Goal: Information Seeking & Learning: Learn about a topic

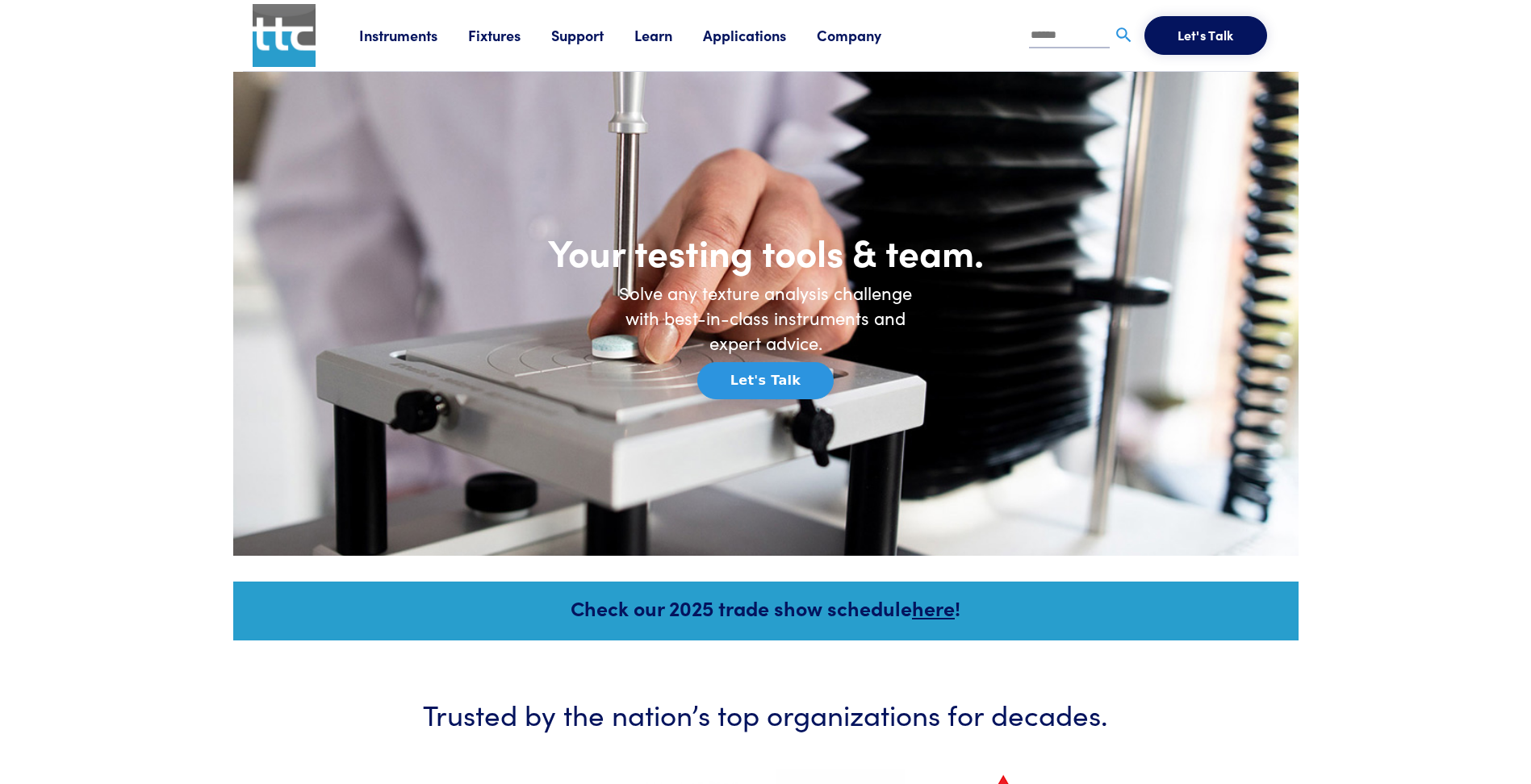
click at [851, 33] on link "Company" at bounding box center [864, 35] width 95 height 20
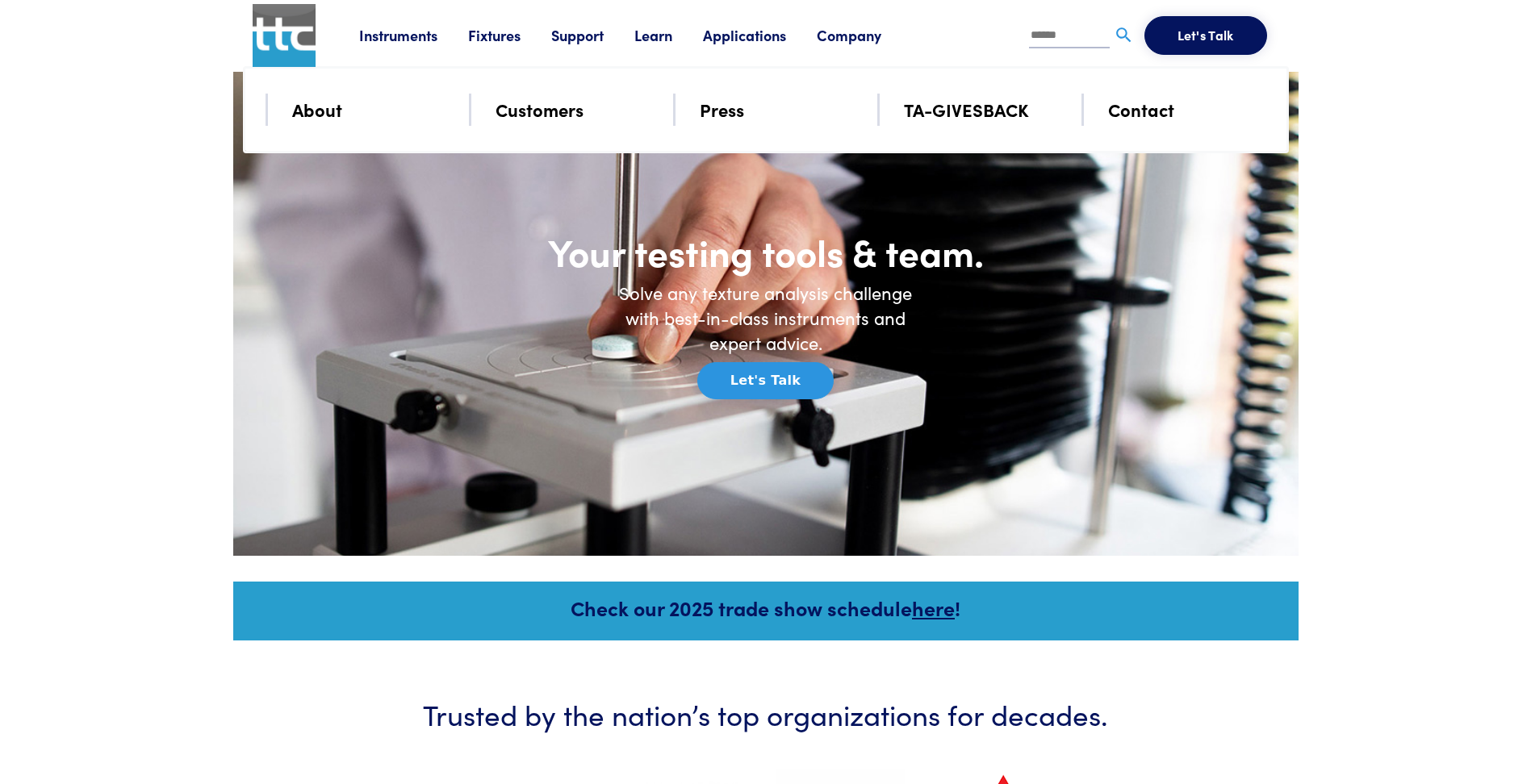
click at [309, 114] on link "About" at bounding box center [317, 109] width 50 height 28
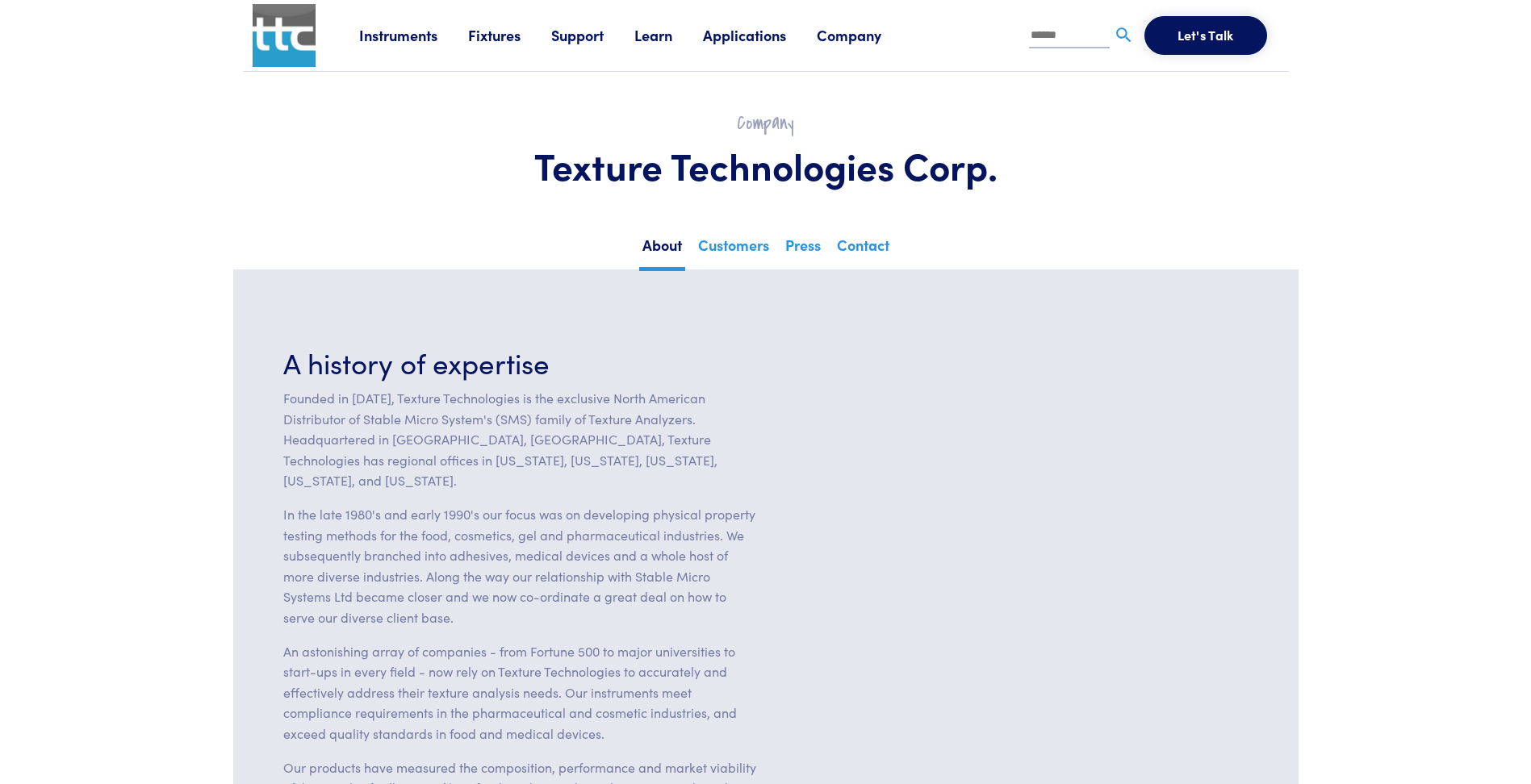
click at [828, 34] on link "Company" at bounding box center [864, 35] width 95 height 20
click at [312, 120] on link "About" at bounding box center [317, 109] width 50 height 28
click at [428, 36] on link "Instruments" at bounding box center [414, 35] width 109 height 20
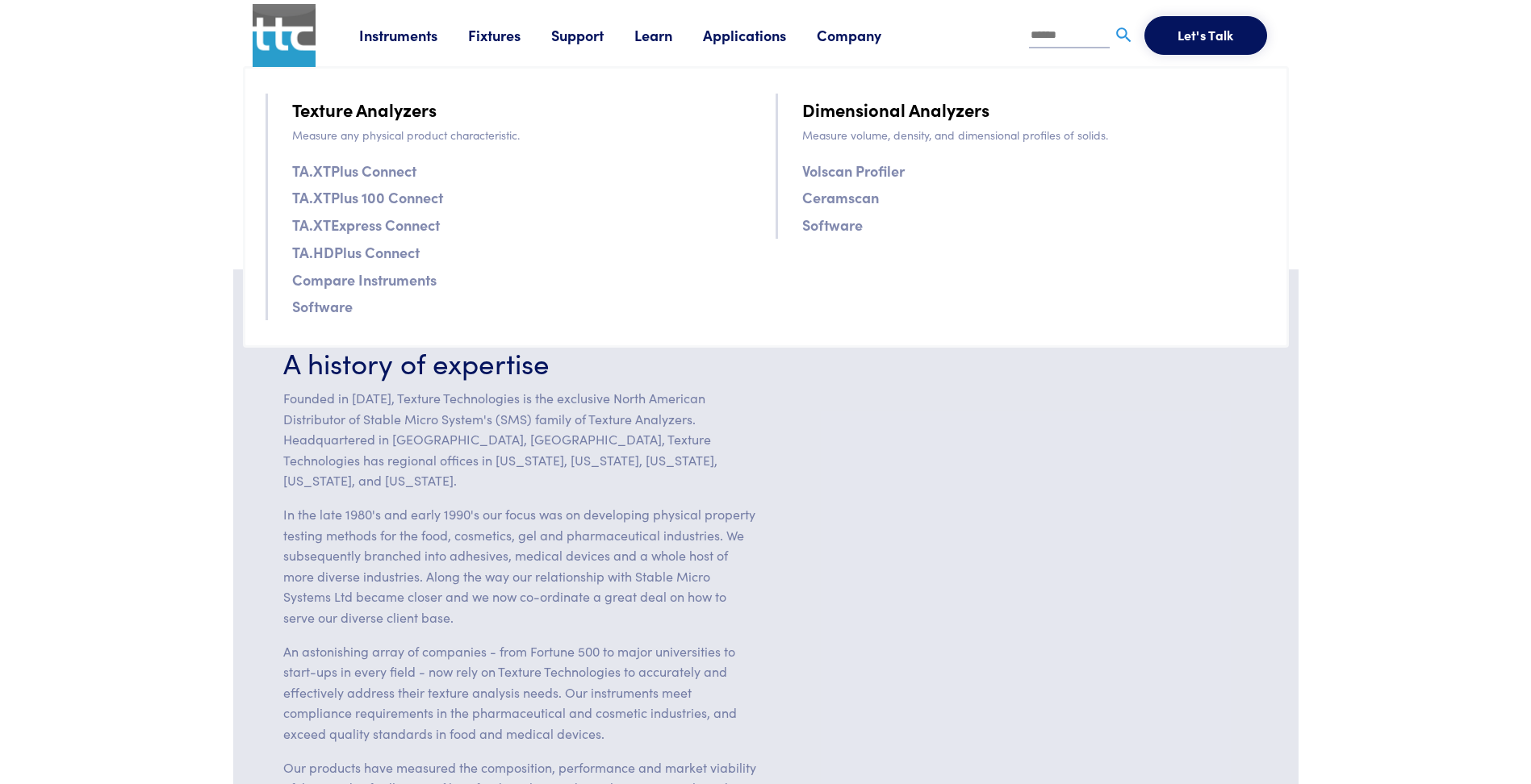
click at [511, 40] on link "Fixtures" at bounding box center [510, 35] width 83 height 20
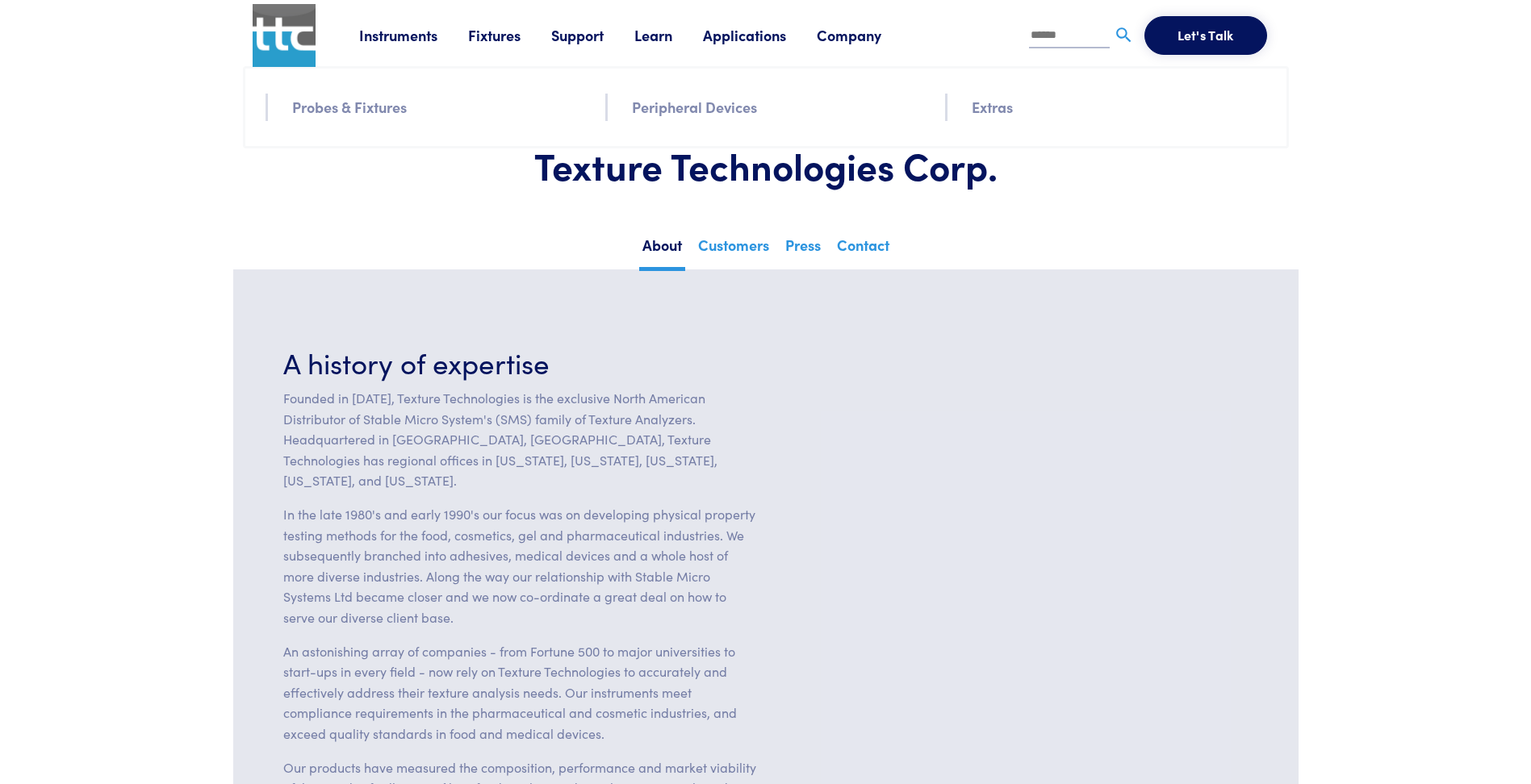
click at [395, 44] on link "Instruments" at bounding box center [414, 35] width 109 height 20
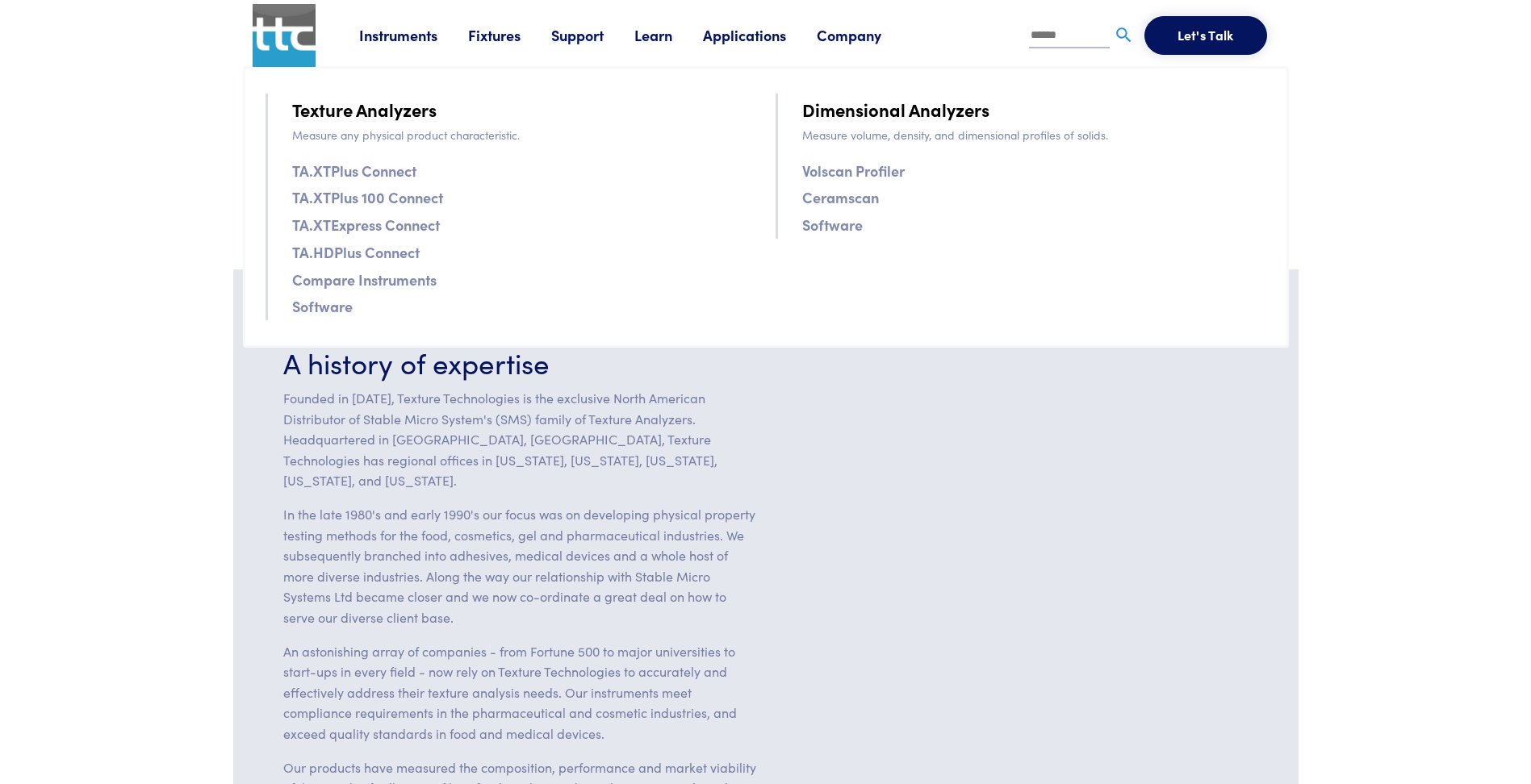
click at [323, 160] on link "TA.XTPlus Connect" at bounding box center [354, 170] width 124 height 23
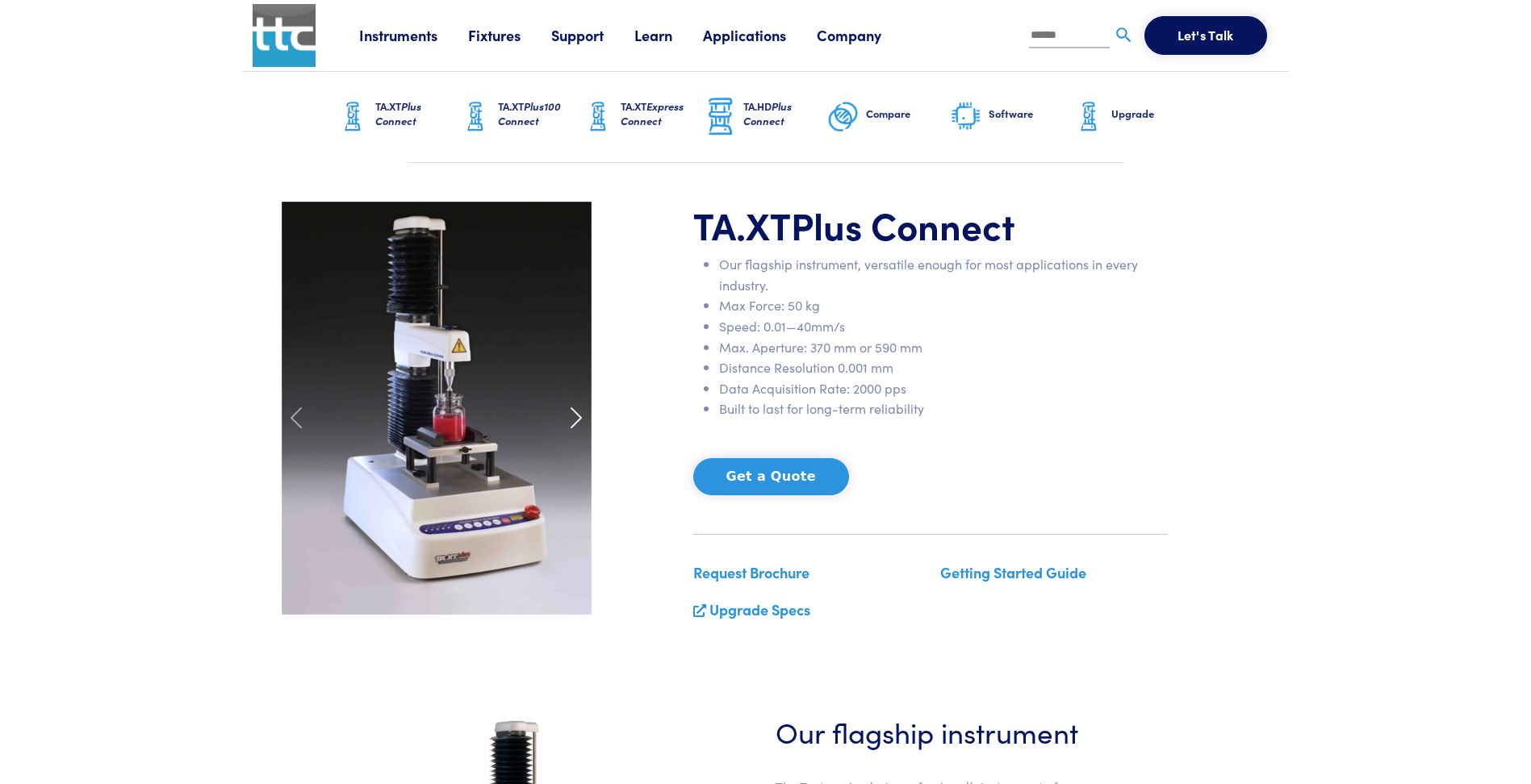
click at [576, 414] on span at bounding box center [576, 418] width 26 height 26
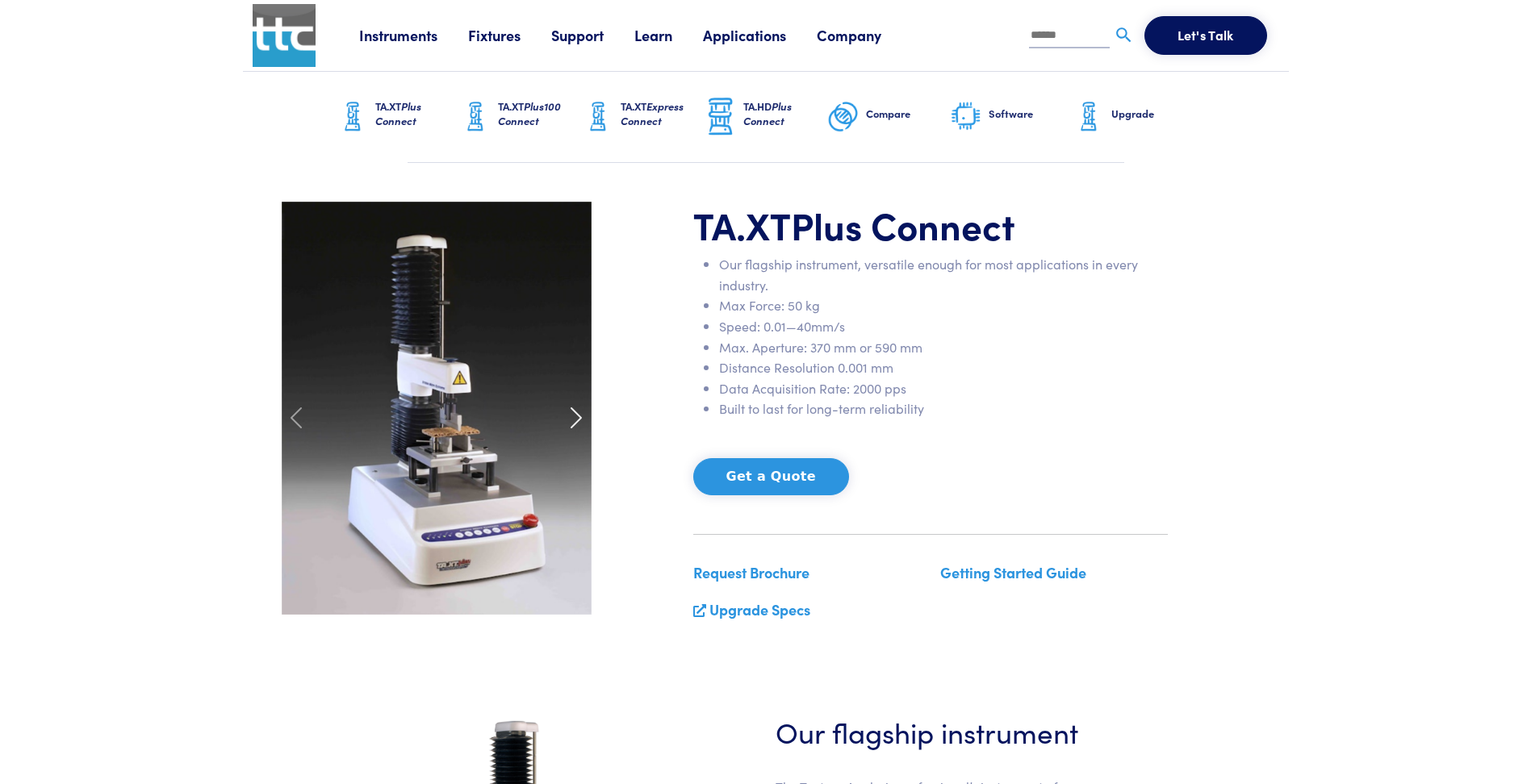
click at [576, 414] on span at bounding box center [576, 418] width 26 height 26
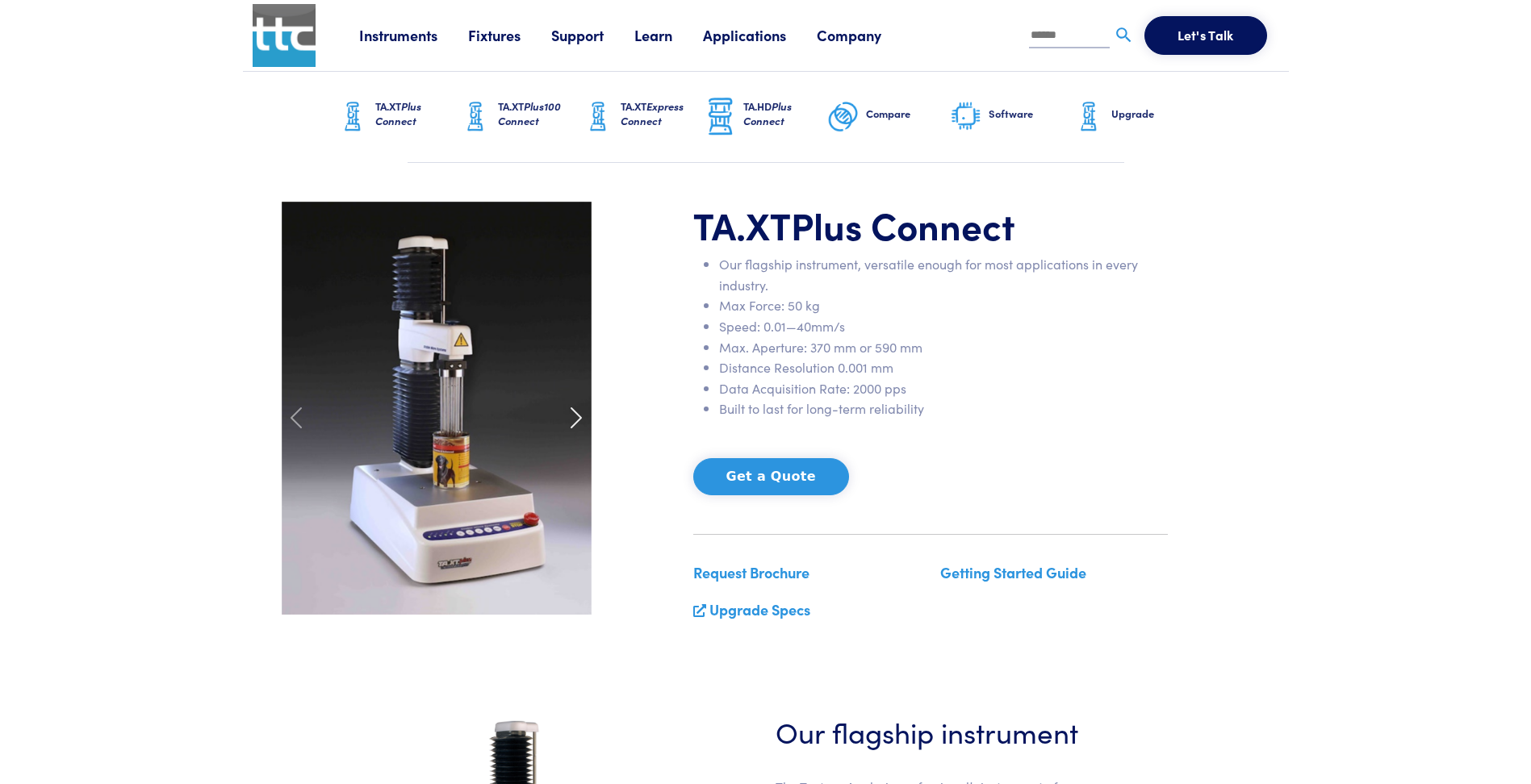
click at [576, 414] on span at bounding box center [576, 418] width 26 height 26
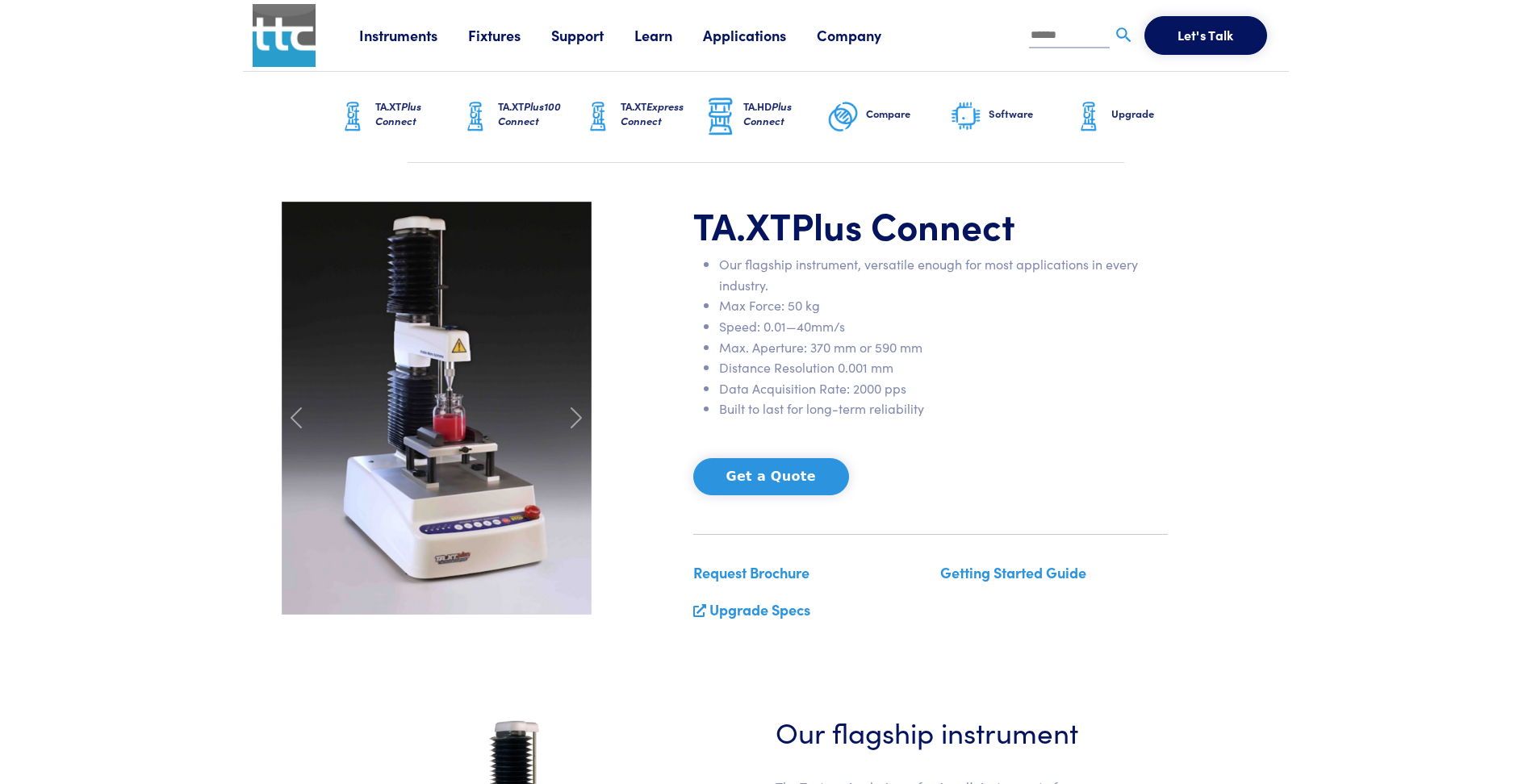
click at [505, 40] on link "Fixtures" at bounding box center [510, 35] width 83 height 20
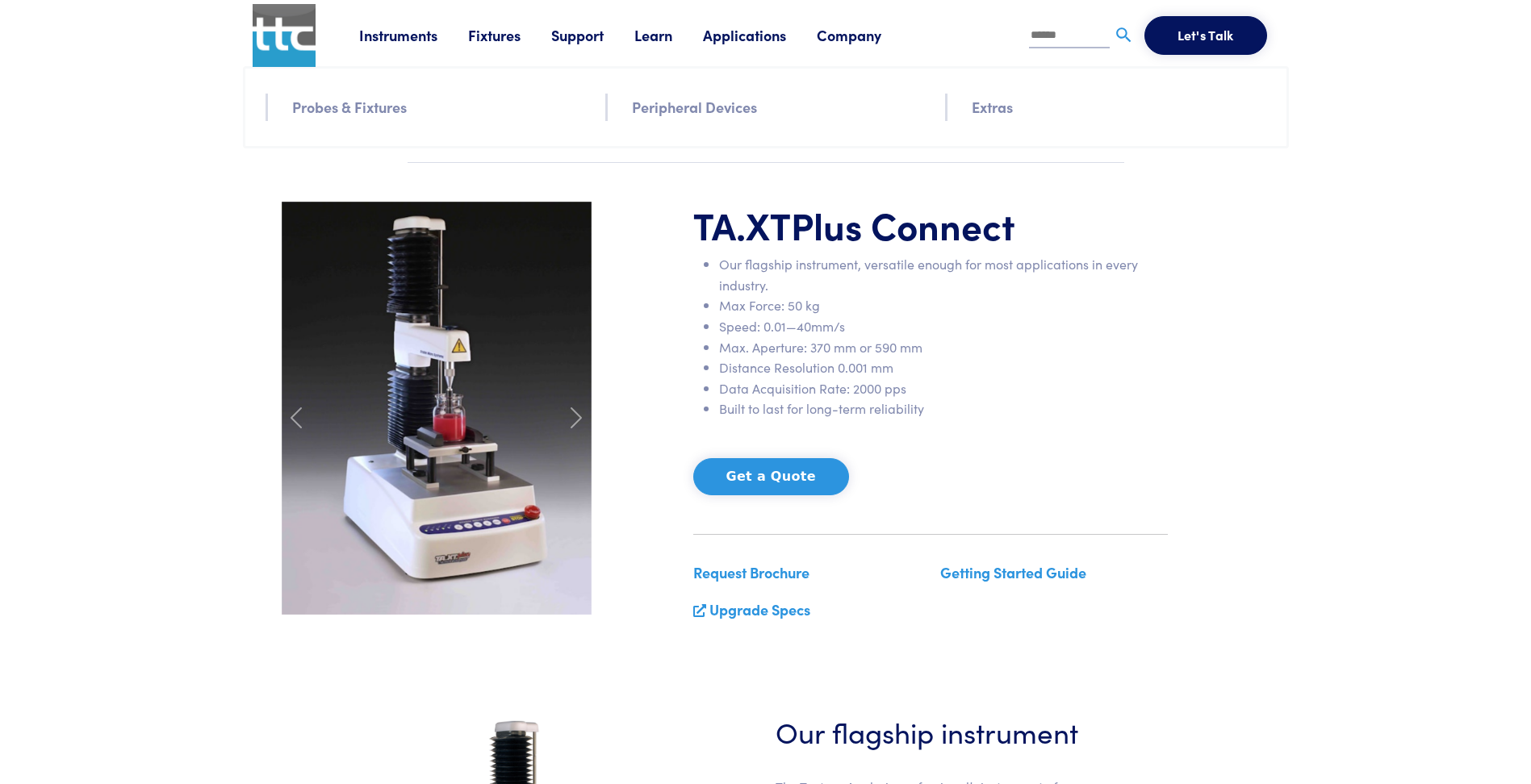
click at [706, 103] on link "Peripheral Devices" at bounding box center [694, 107] width 125 height 23
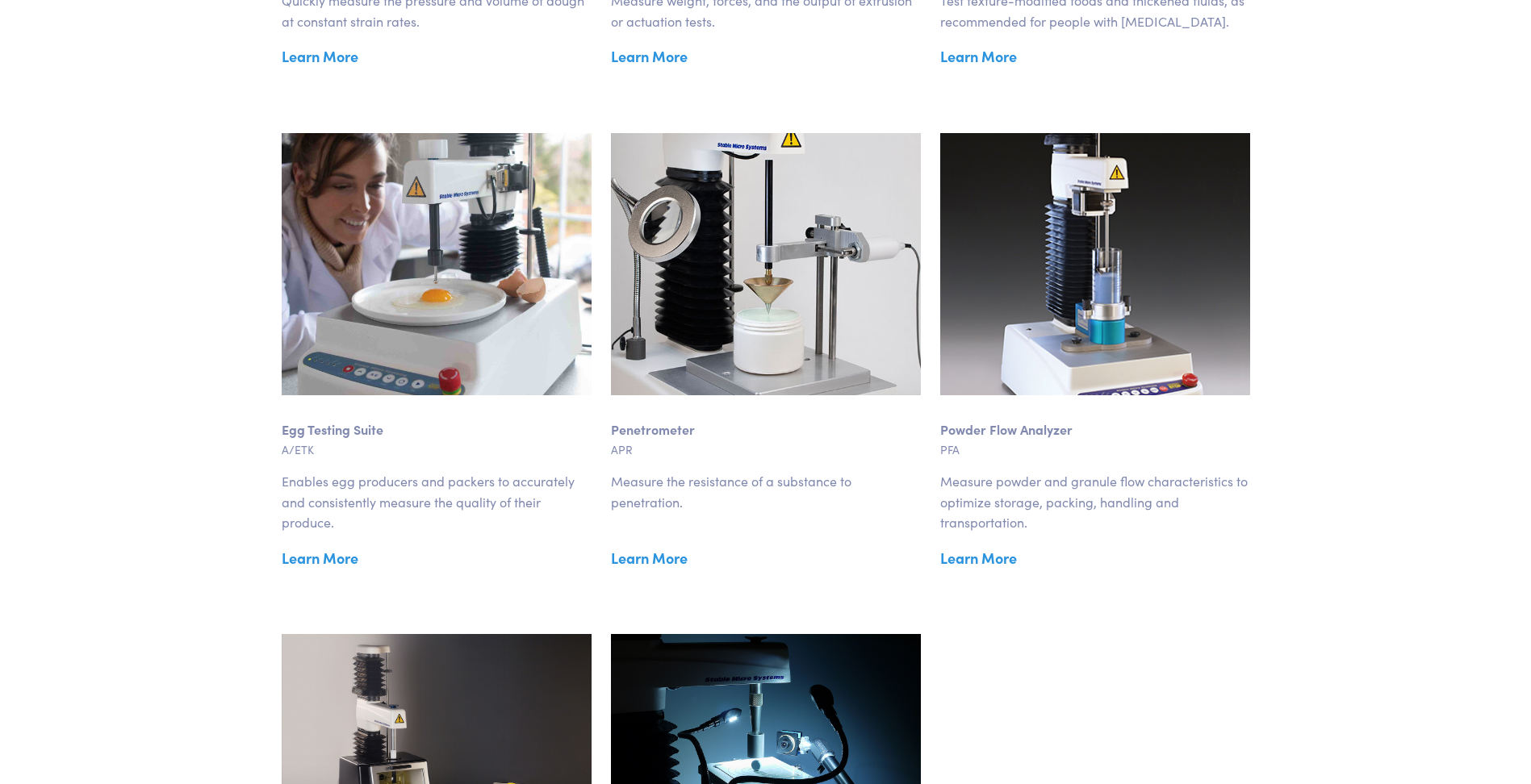
scroll to position [1533, 0]
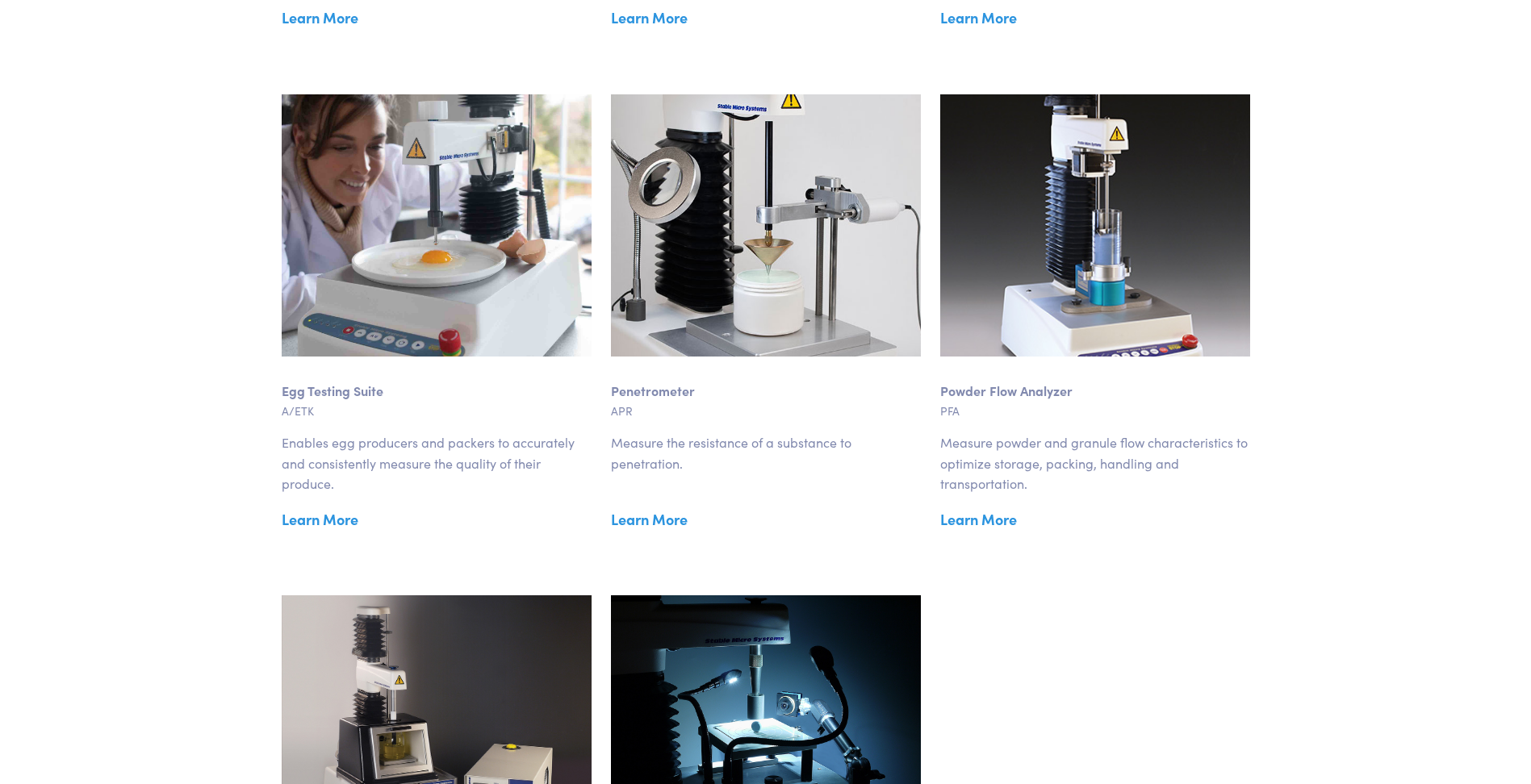
click at [433, 280] on img at bounding box center [436, 225] width 310 height 262
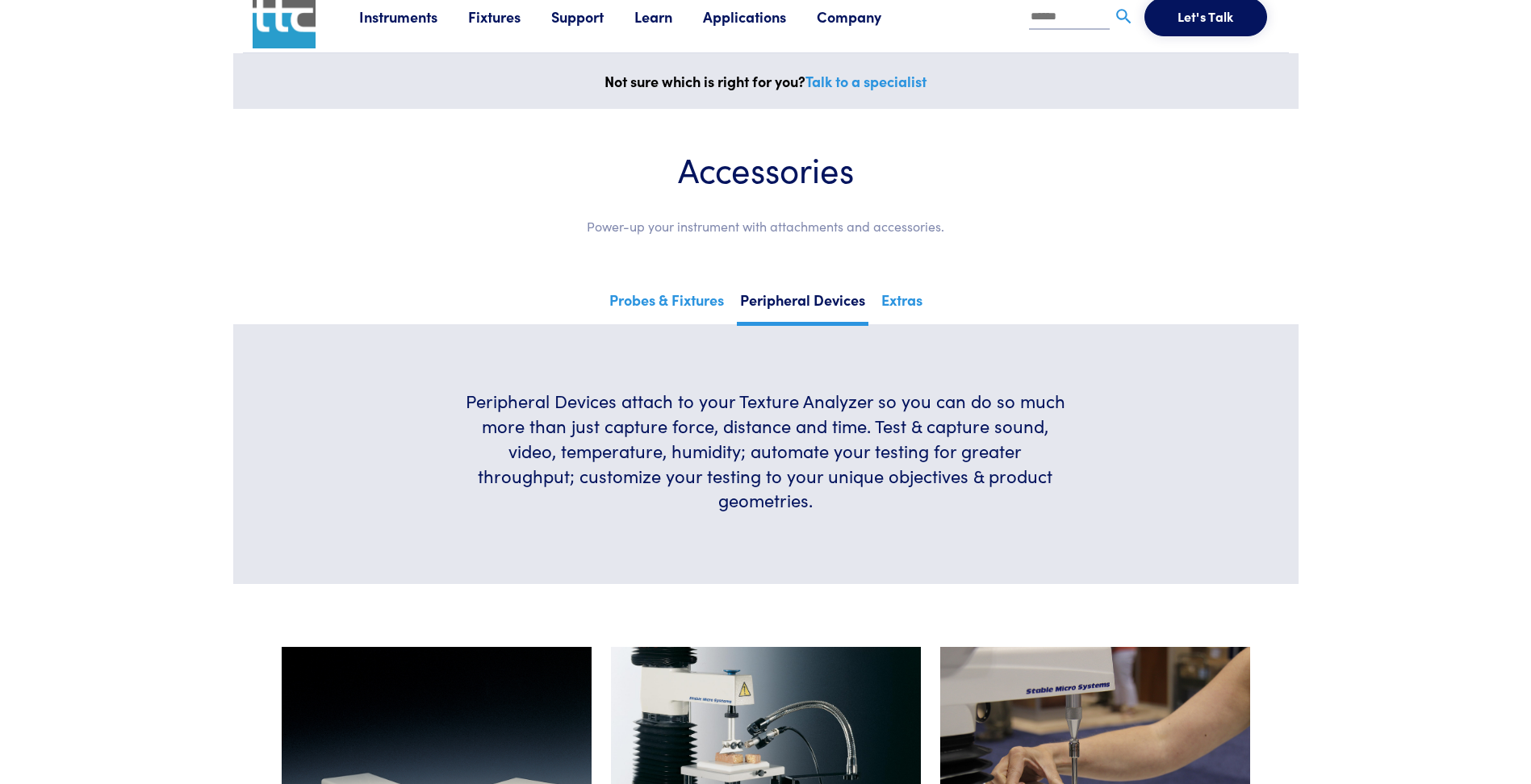
scroll to position [0, 0]
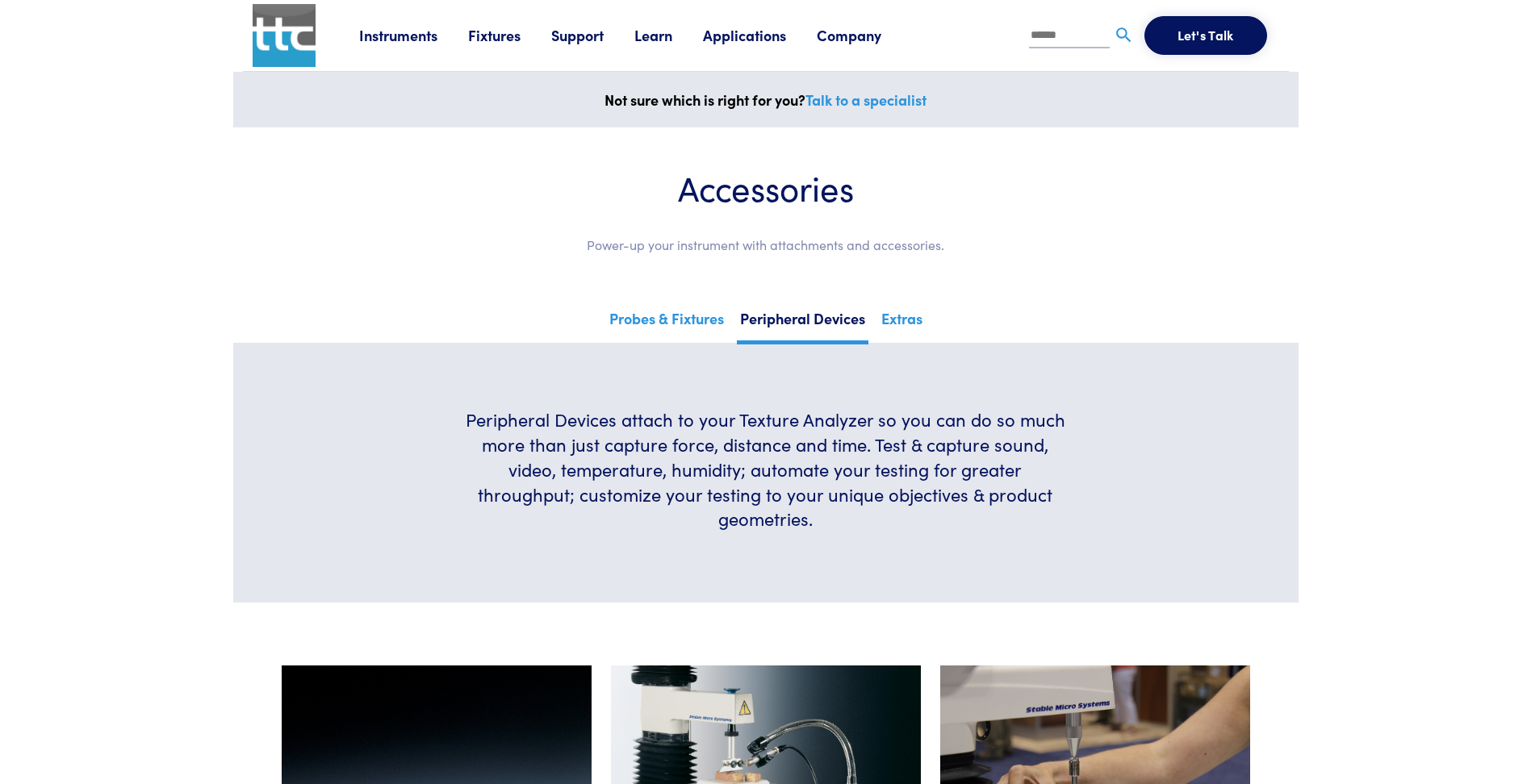
click at [521, 34] on link "Fixtures" at bounding box center [510, 35] width 83 height 20
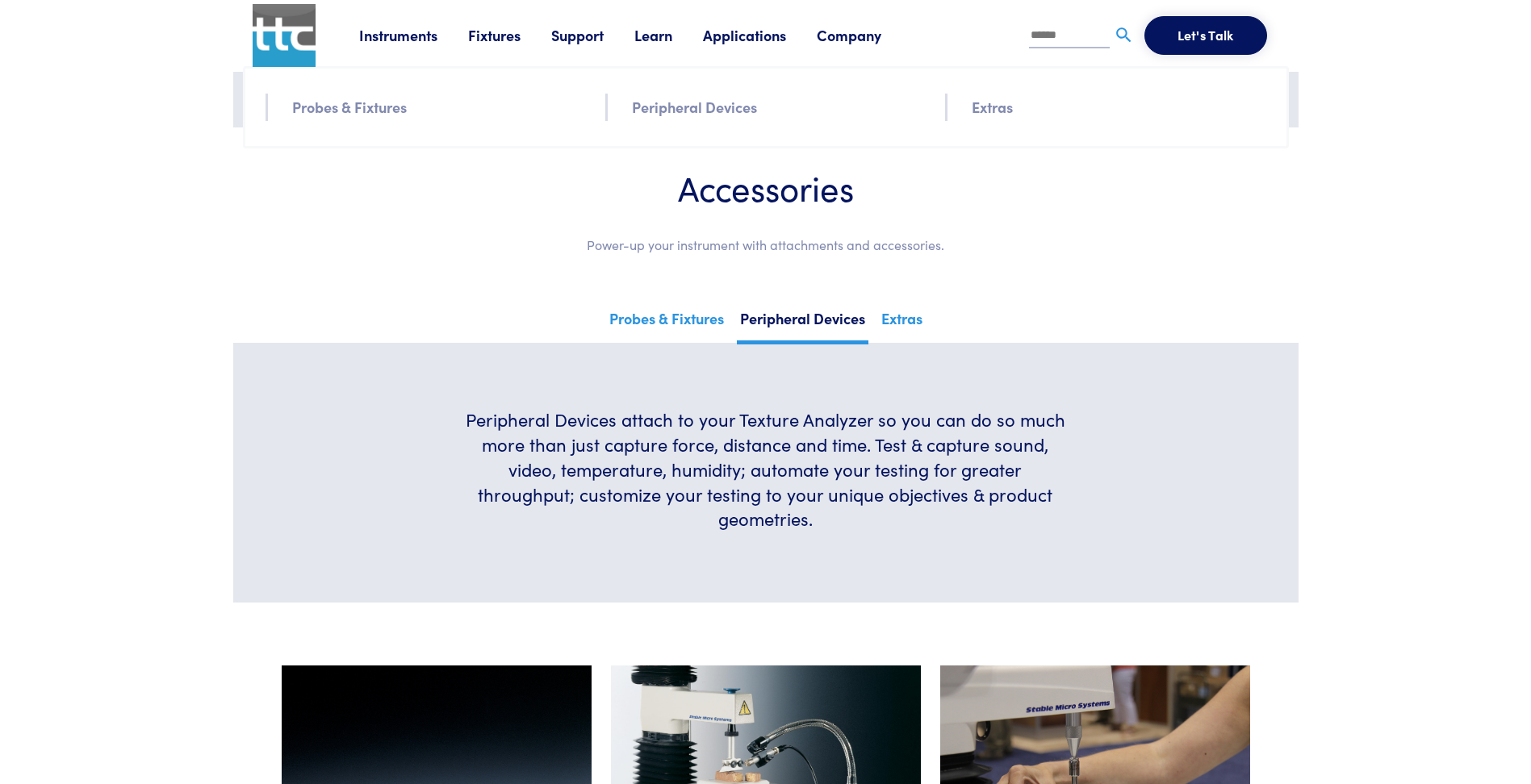
click at [670, 107] on link "Peripheral Devices" at bounding box center [694, 107] width 125 height 23
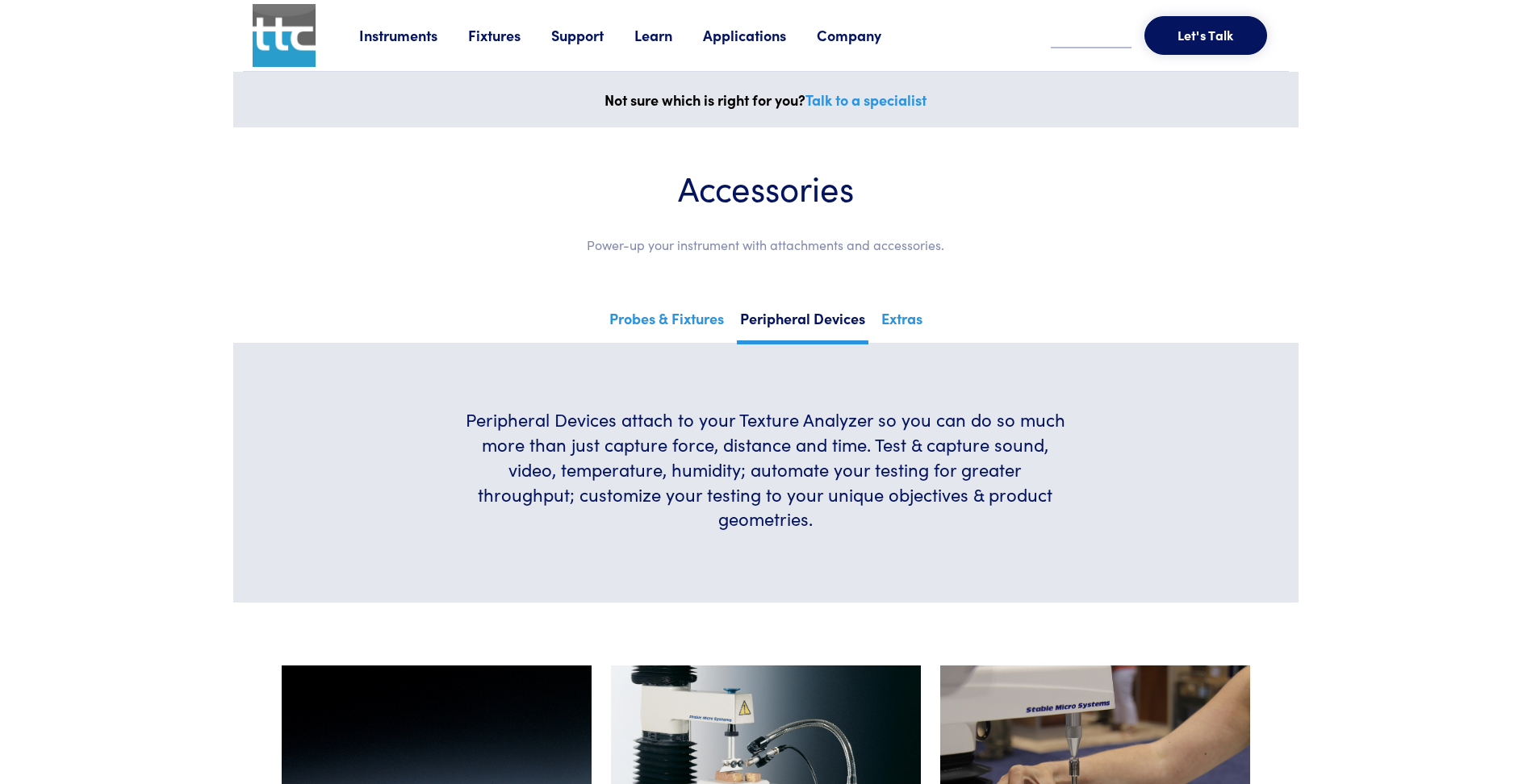
click at [479, 41] on link "Fixtures" at bounding box center [510, 35] width 83 height 20
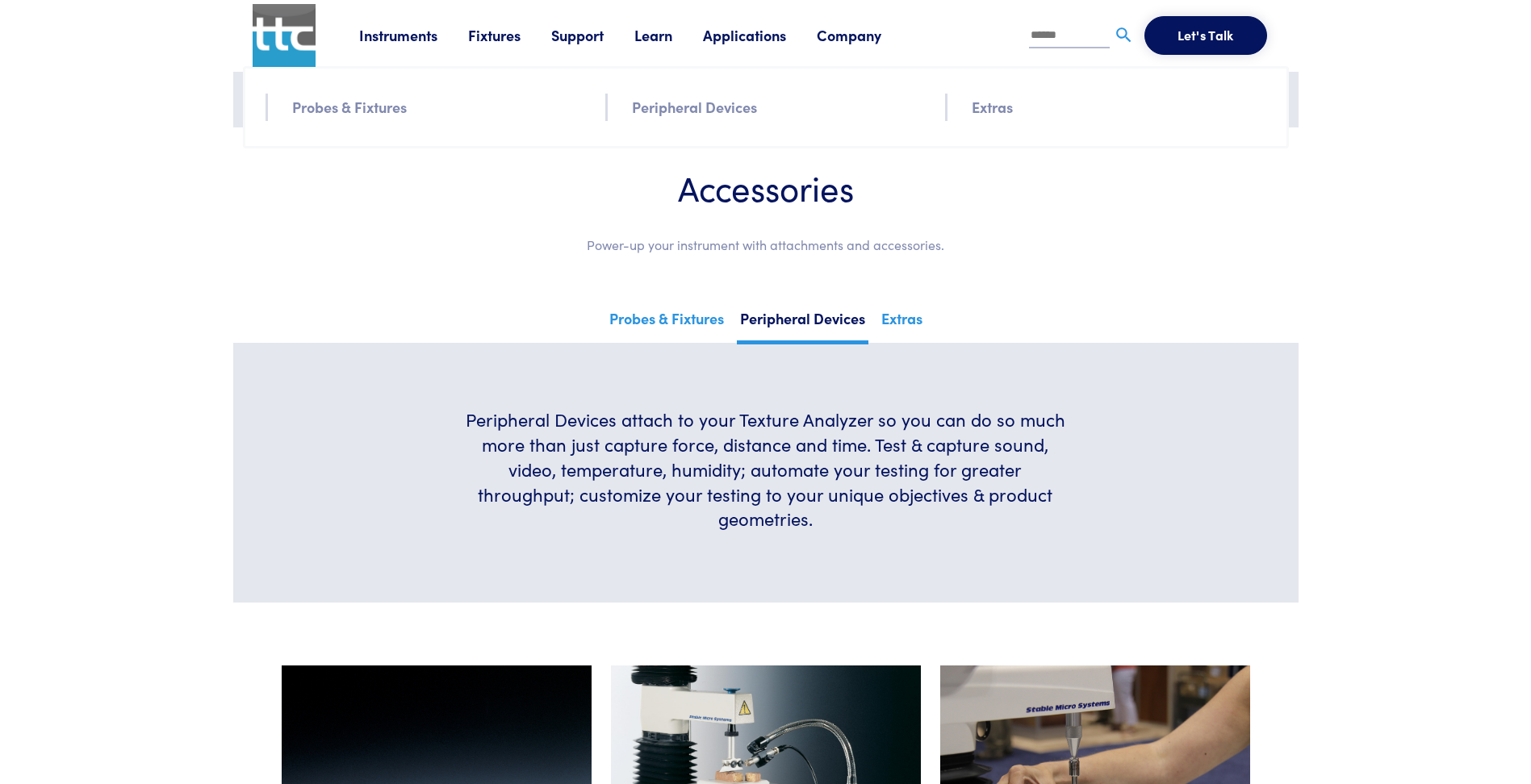
click at [993, 109] on link "Extras" at bounding box center [993, 107] width 41 height 23
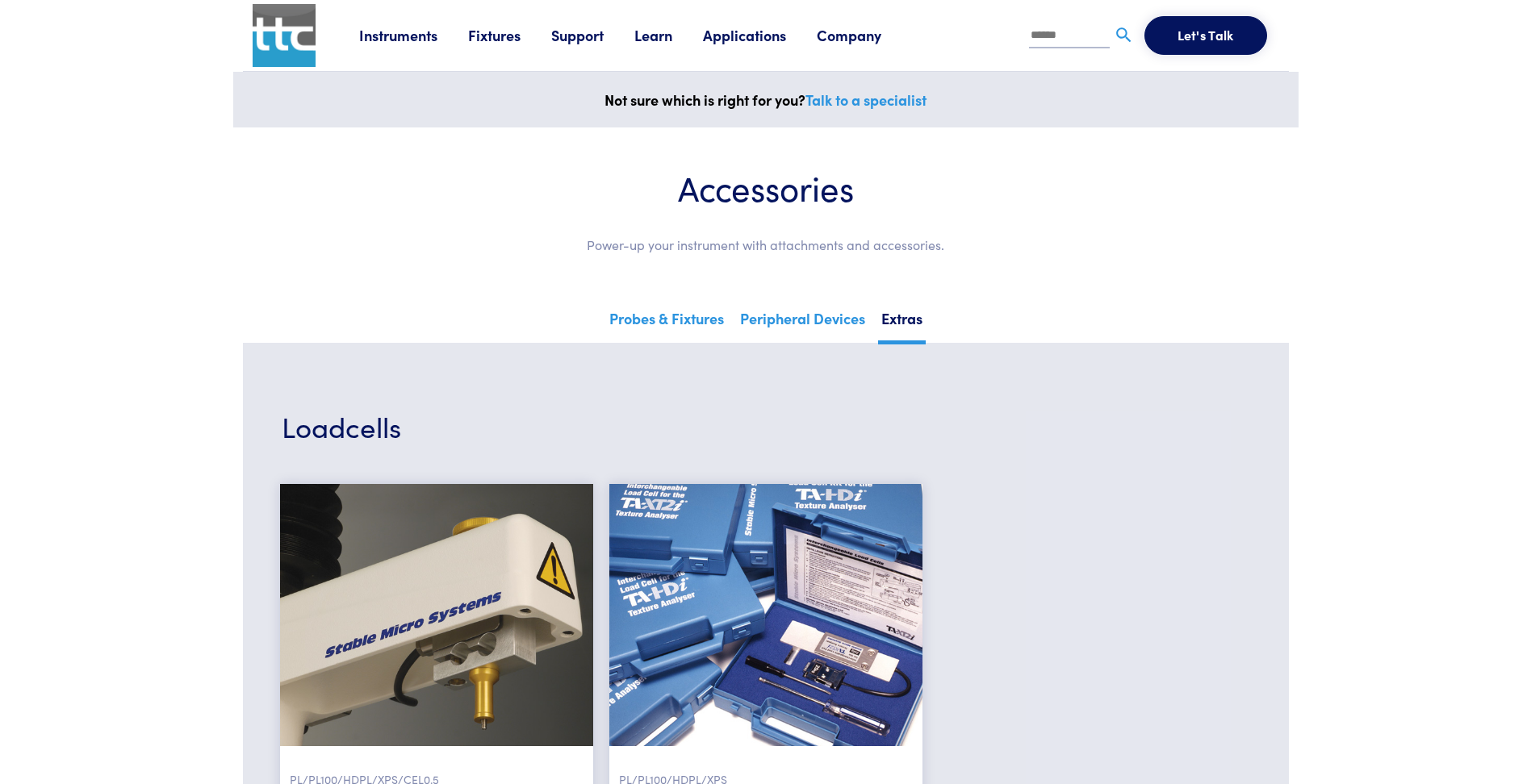
click at [766, 39] on link "Applications" at bounding box center [760, 35] width 114 height 20
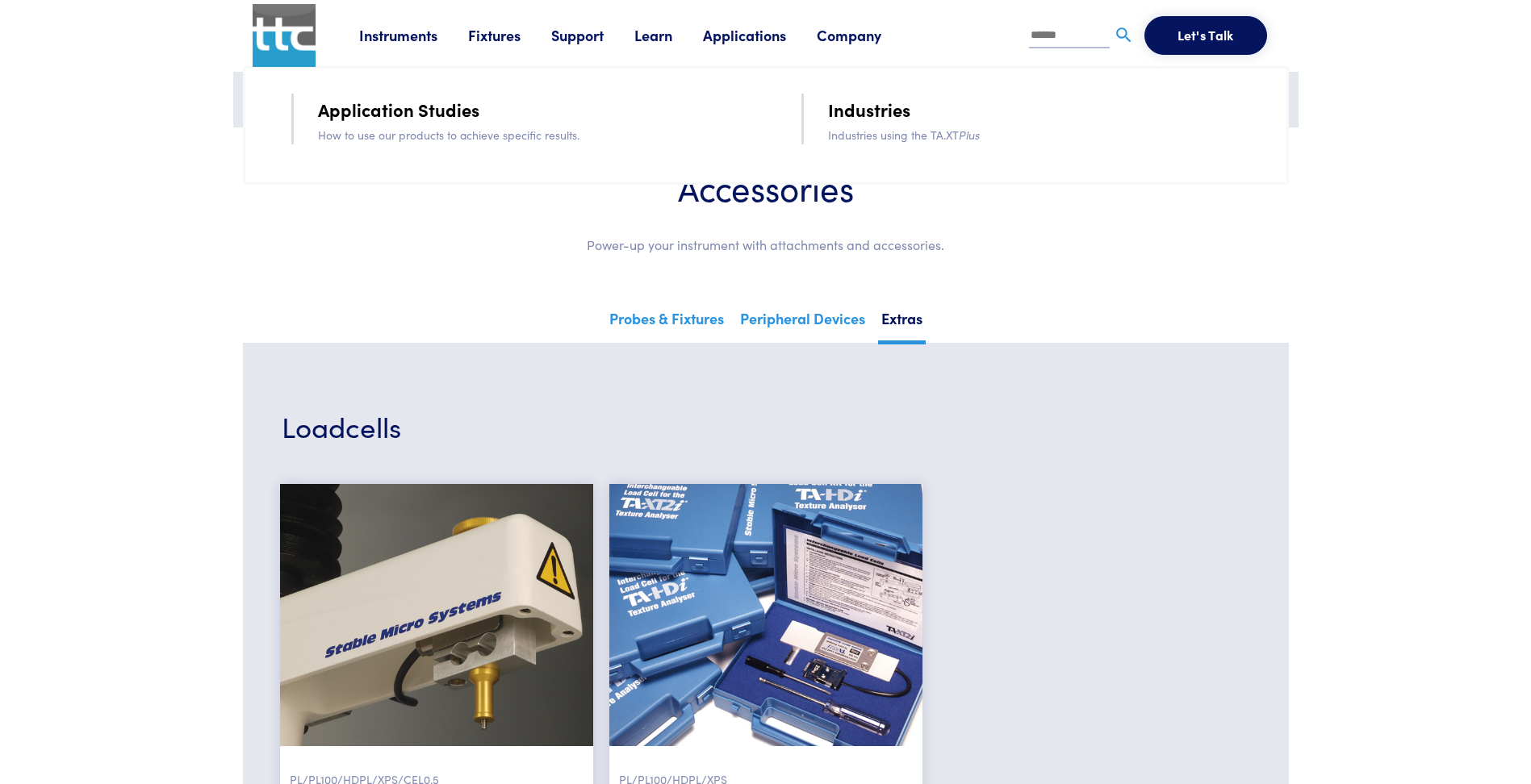
click at [877, 115] on link "Industries" at bounding box center [869, 109] width 83 height 28
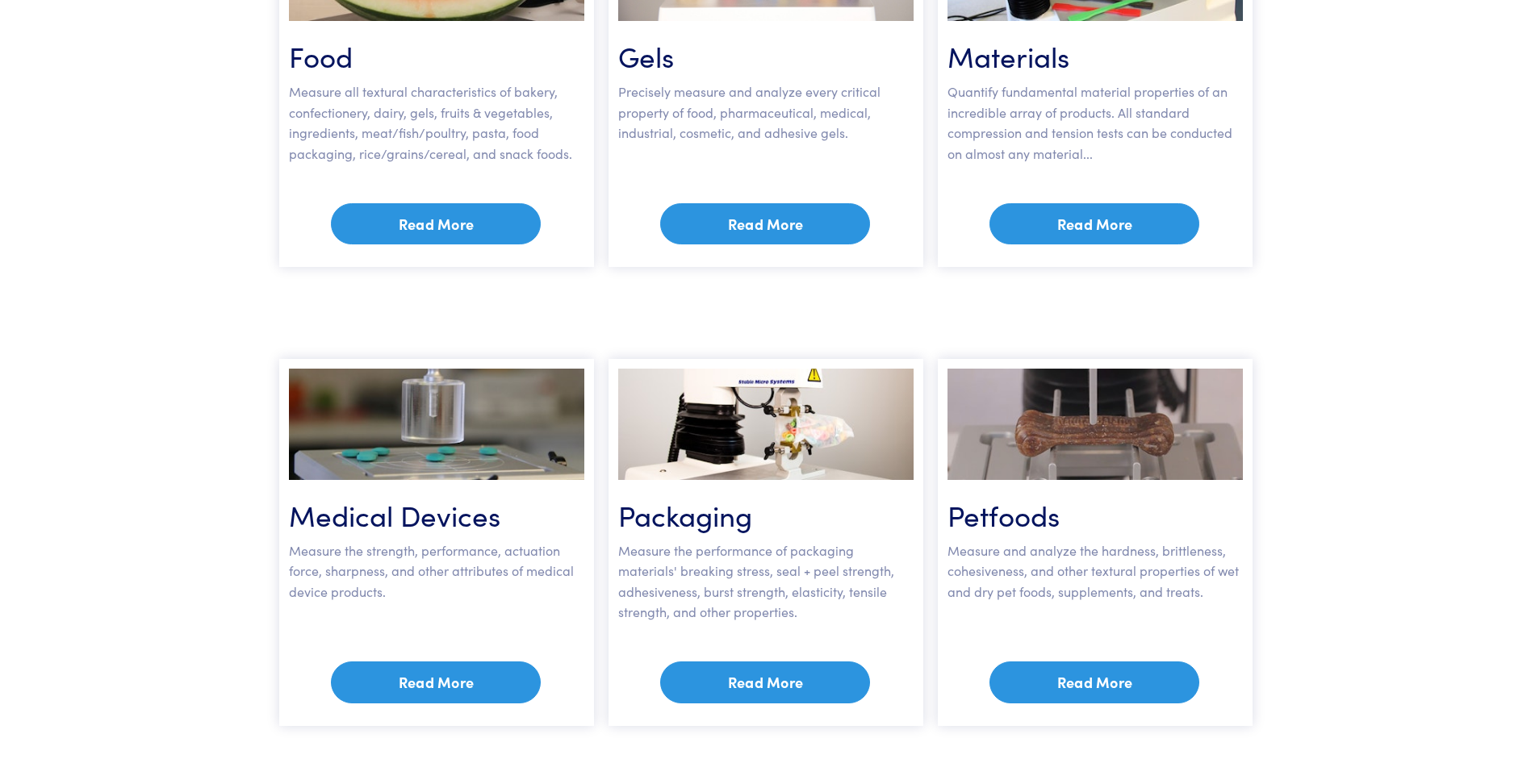
scroll to position [968, 0]
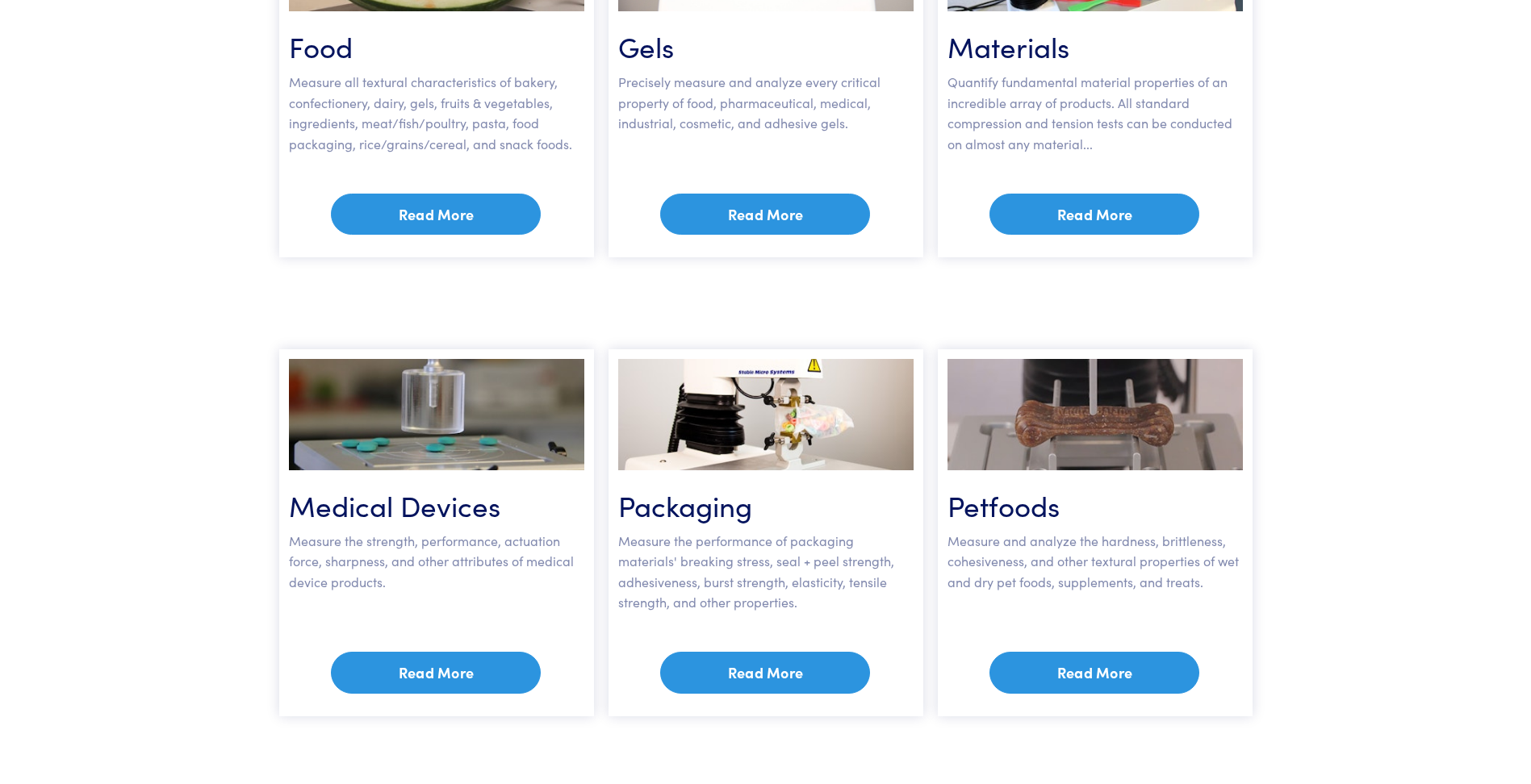
click at [444, 666] on link "Read More" at bounding box center [436, 672] width 210 height 42
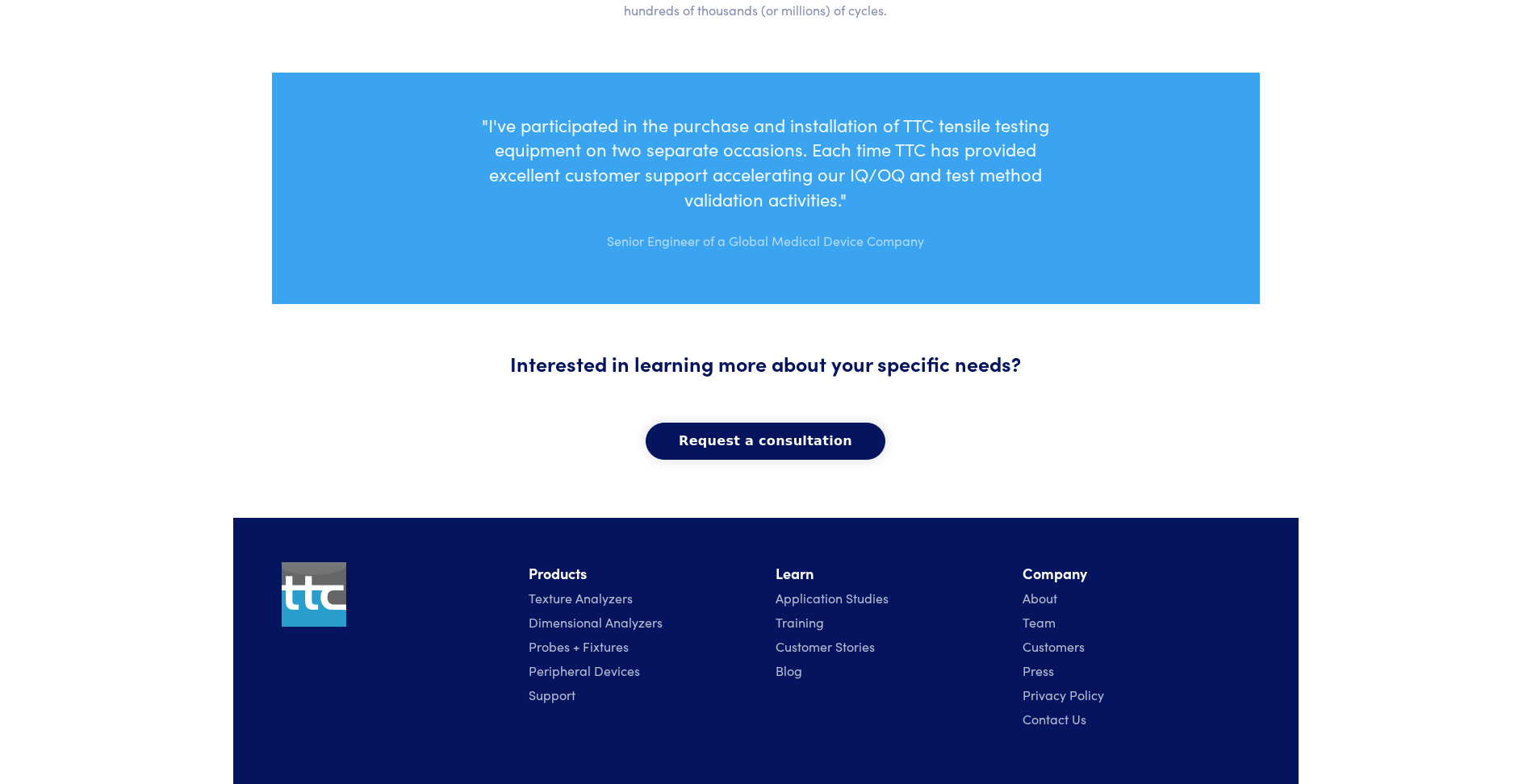
scroll to position [1506, 0]
